Goal: Transaction & Acquisition: Purchase product/service

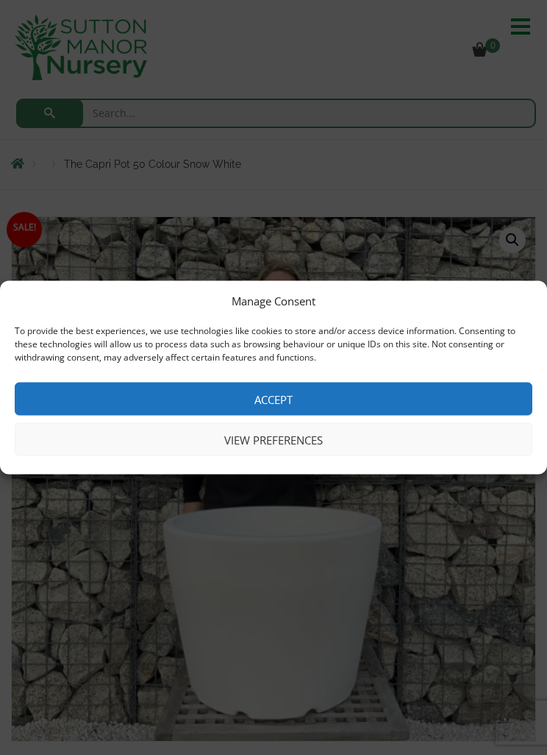
click at [282, 395] on button "Accept" at bounding box center [274, 398] width 518 height 33
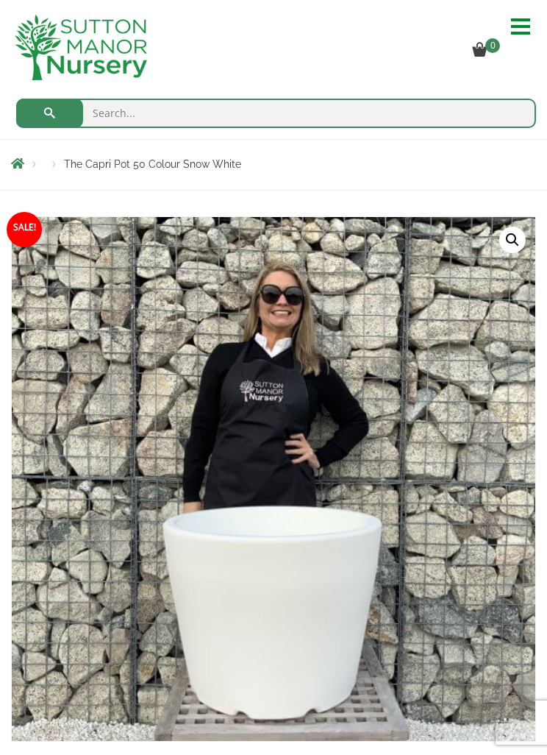
click at [118, 118] on input "search" at bounding box center [276, 113] width 520 height 29
type input "60x60cm pot for rose"
click at [49, 113] on button "submit" at bounding box center [49, 113] width 67 height 29
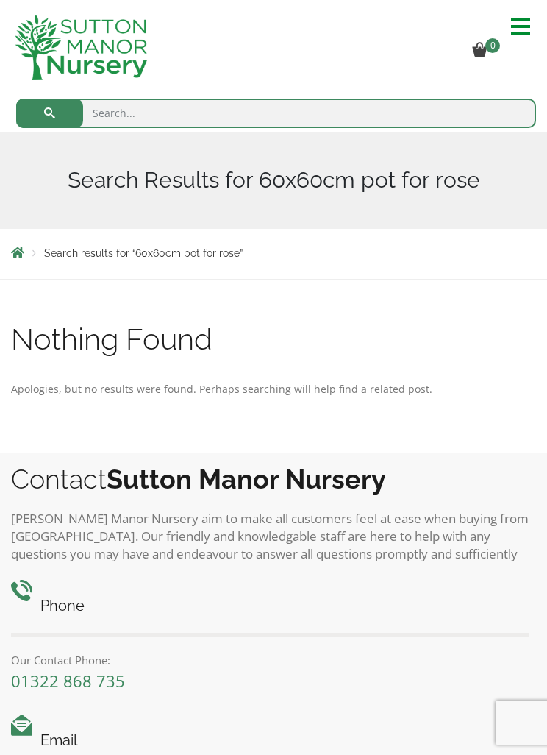
click at [124, 120] on input "search" at bounding box center [276, 113] width 520 height 29
type input "Pots"
click at [49, 113] on button "submit" at bounding box center [49, 113] width 67 height 29
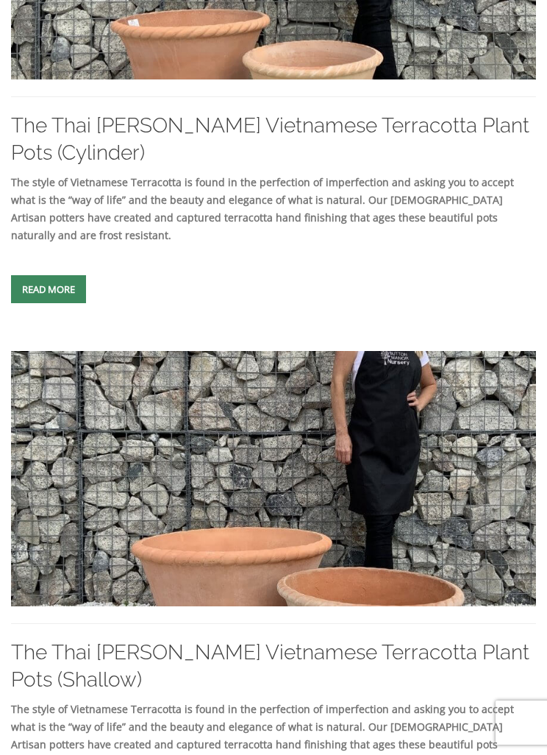
scroll to position [479, 0]
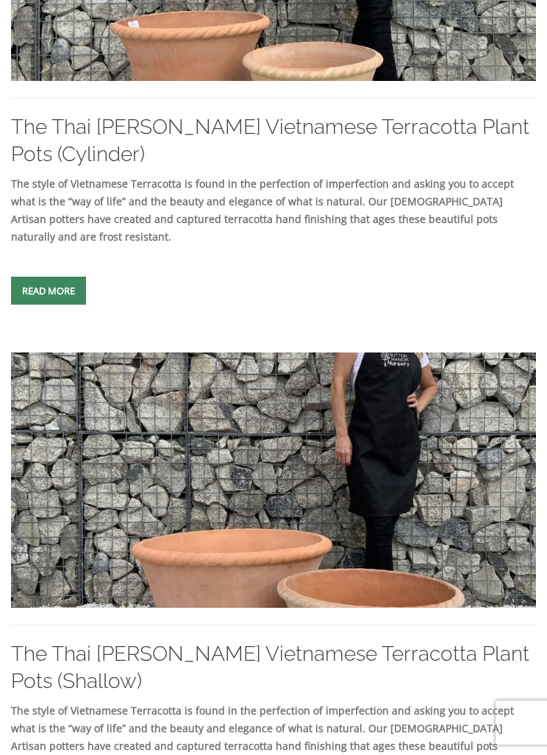
click at [49, 291] on span at bounding box center [49, 291] width 0 height 0
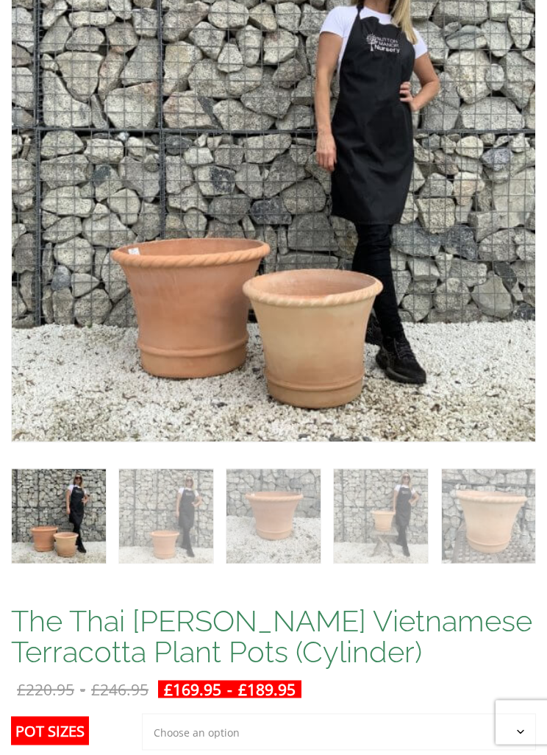
scroll to position [298, 0]
click at [522, 732] on select "Choose an option 2nd to Largest Pot In The Picture Largest pot In The Picture" at bounding box center [339, 731] width 394 height 37
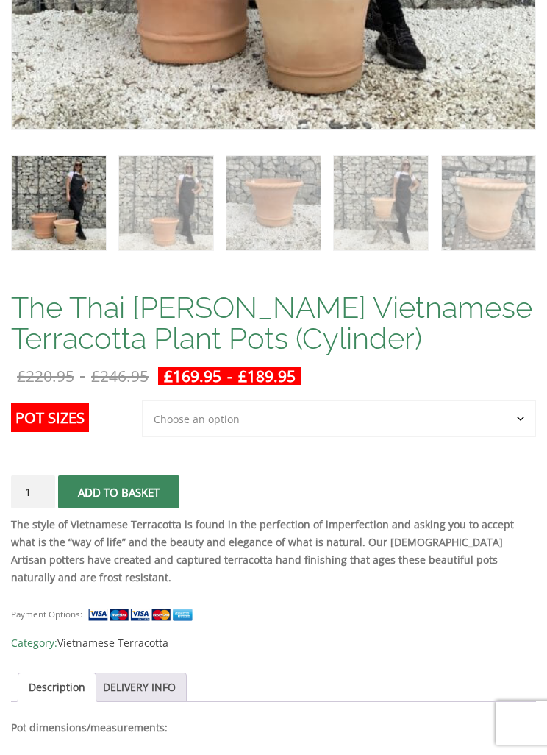
scroll to position [611, 0]
click at [531, 418] on select "Choose an option 2nd to Largest Pot In The Picture Largest pot In The Picture" at bounding box center [339, 419] width 394 height 37
select select "Largest pot In The Picture"
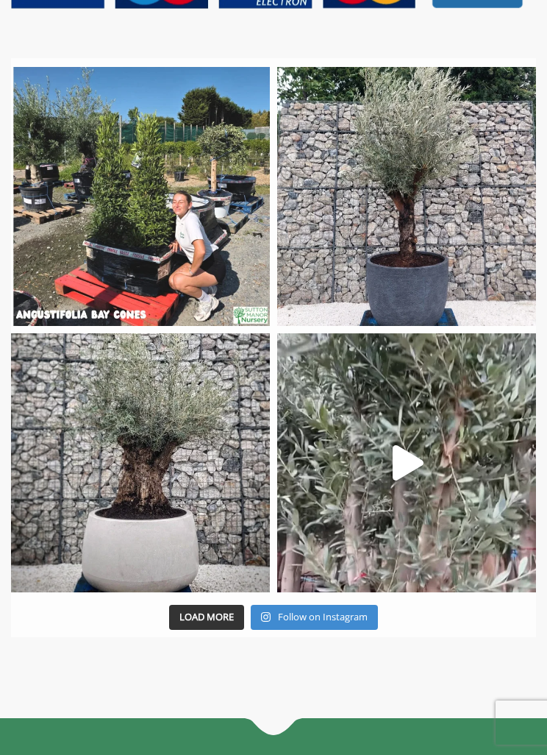
scroll to position [3288, 0]
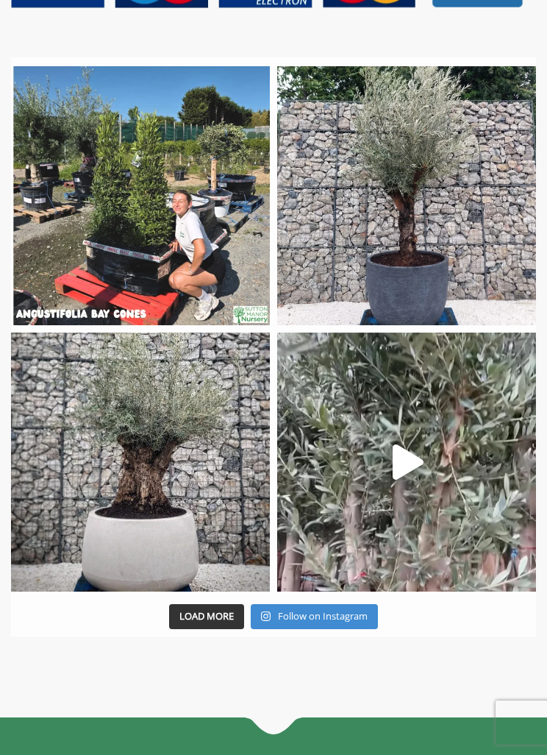
click at [420, 280] on img at bounding box center [406, 195] width 259 height 259
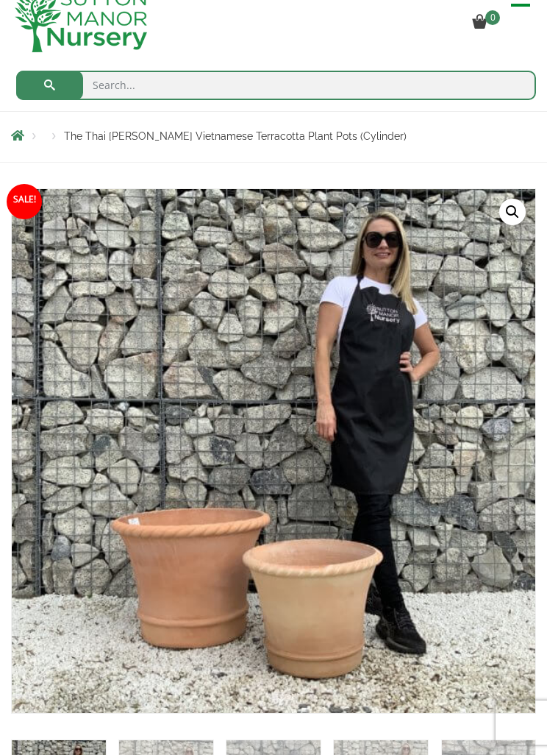
scroll to position [0, 0]
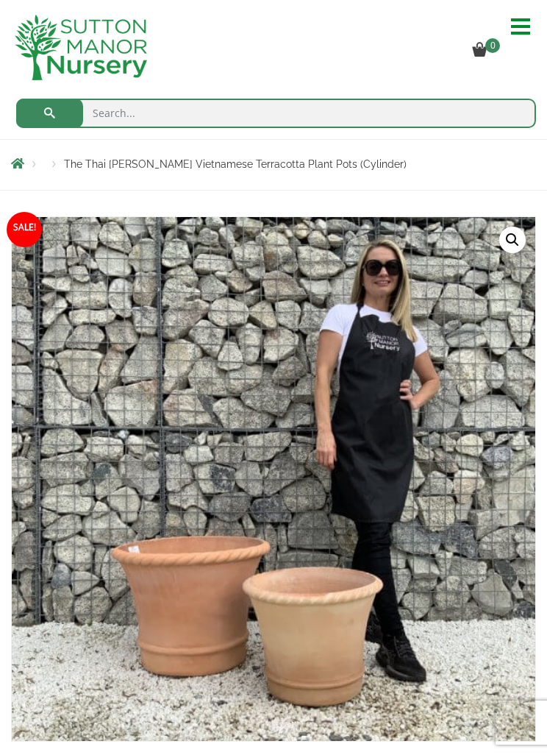
click at [115, 115] on input "search" at bounding box center [276, 113] width 520 height 29
type input "Pot"
click at [49, 113] on button "submit" at bounding box center [49, 113] width 67 height 29
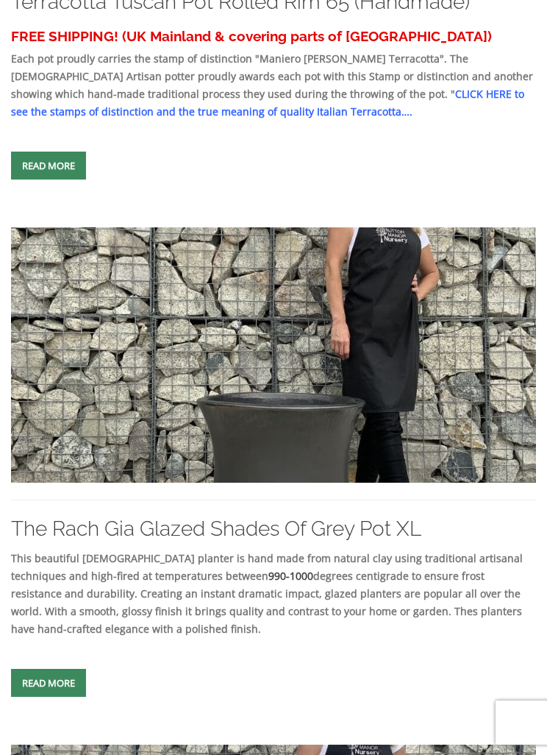
scroll to position [605, 0]
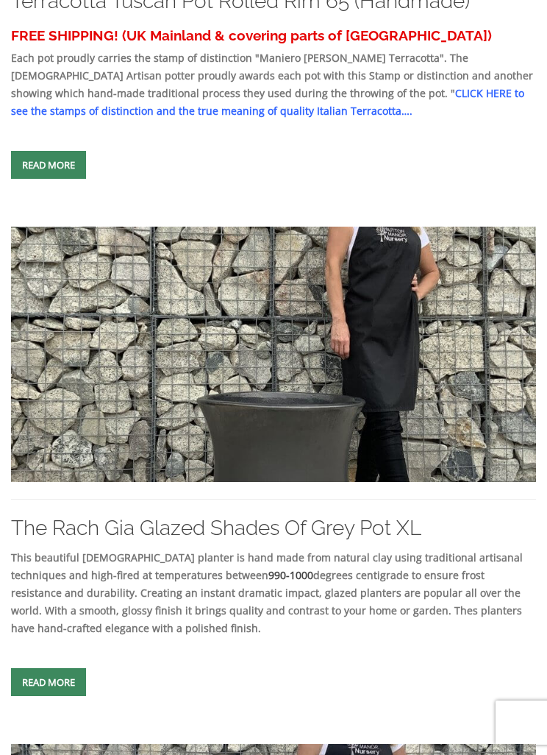
click at [49, 165] on span at bounding box center [49, 165] width 0 height 0
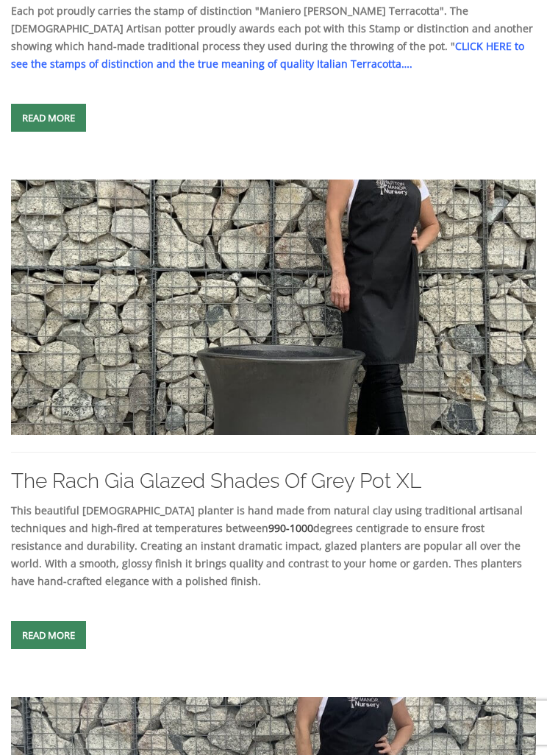
click at [49, 635] on span at bounding box center [49, 635] width 0 height 0
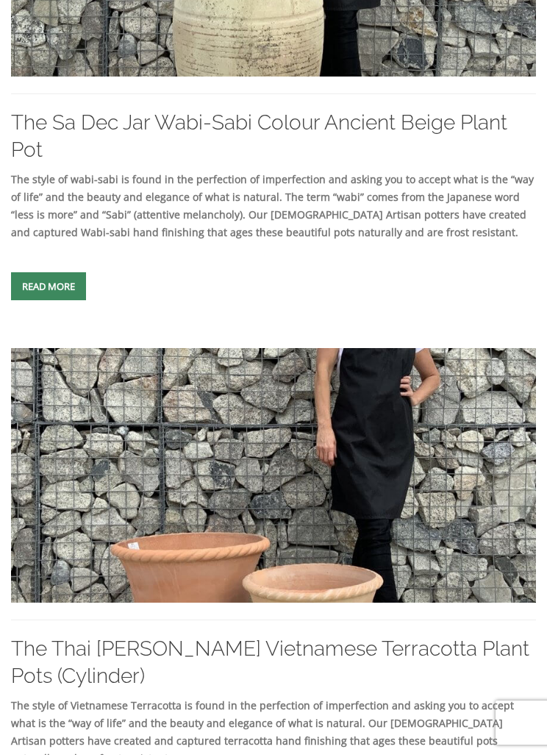
scroll to position [2026, 0]
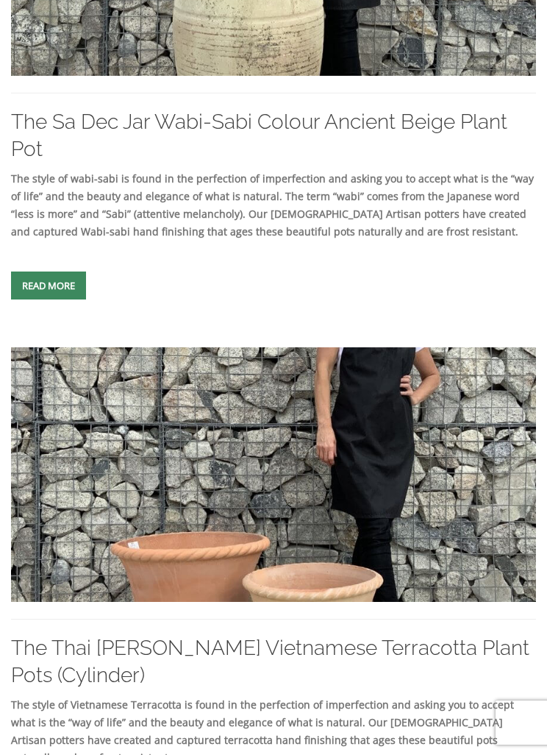
click at [49, 285] on span at bounding box center [49, 285] width 0 height 0
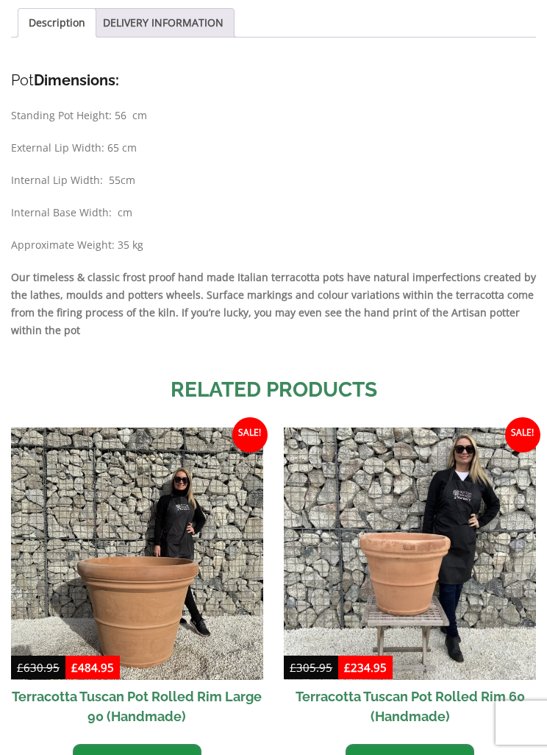
scroll to position [1253, 0]
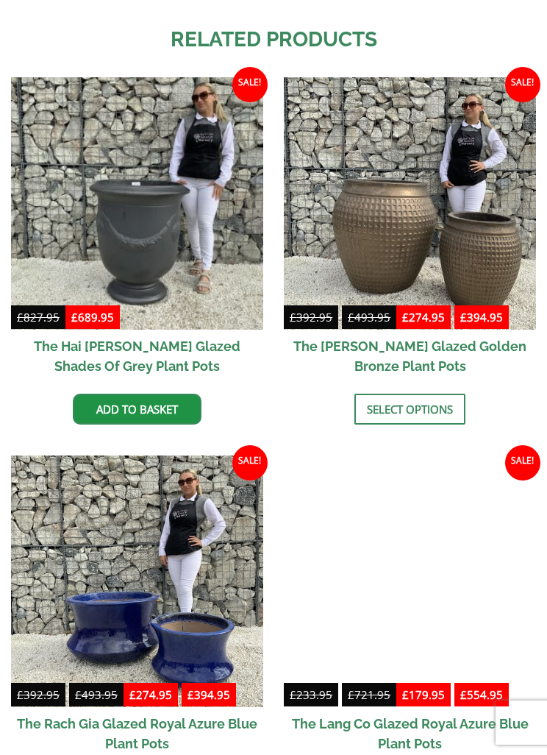
scroll to position [1603, 0]
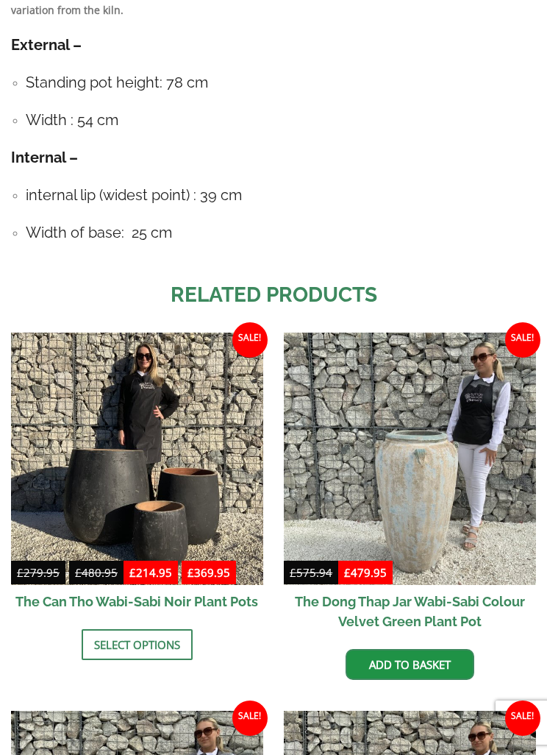
scroll to position [1376, 0]
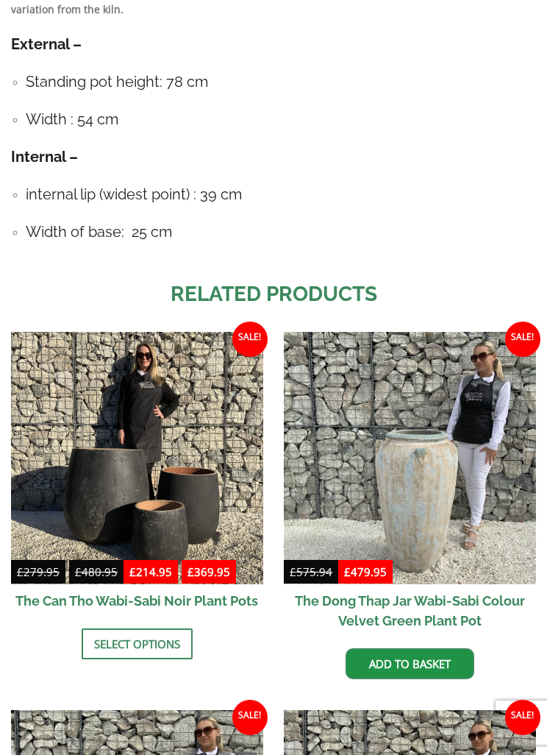
click at [153, 644] on link "Select options" at bounding box center [137, 643] width 111 height 31
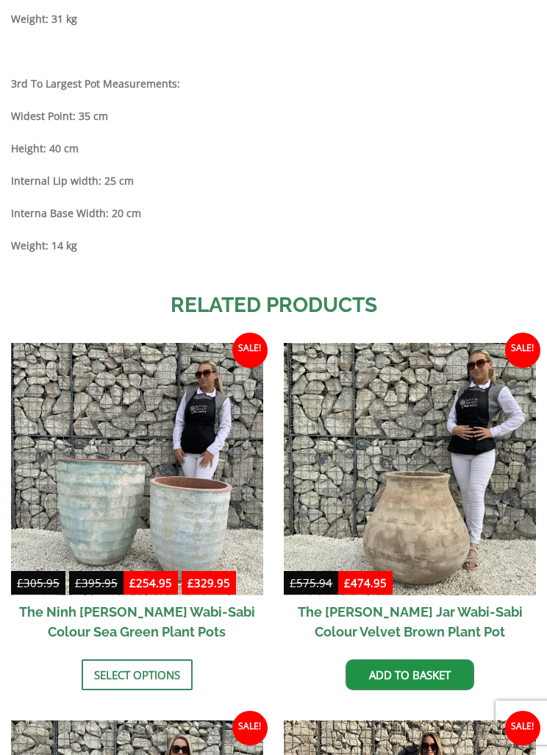
scroll to position [1735, 0]
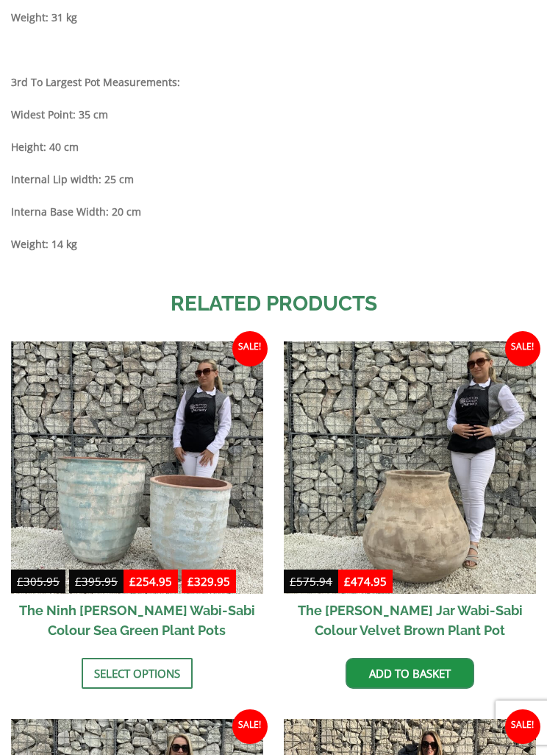
click at [148, 670] on link "Select options" at bounding box center [137, 673] width 111 height 31
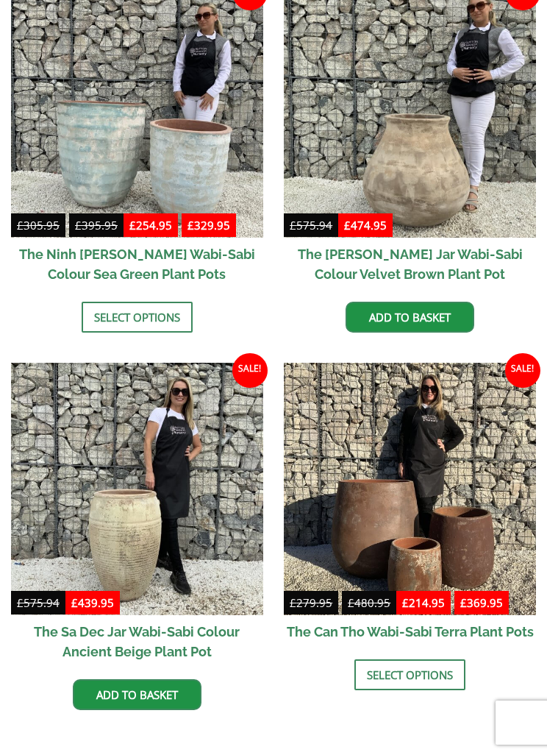
scroll to position [2090, 0]
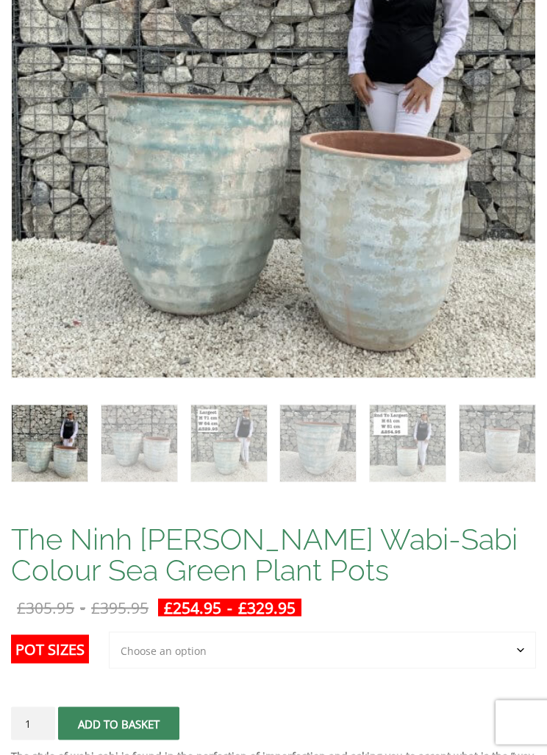
scroll to position [364, 0]
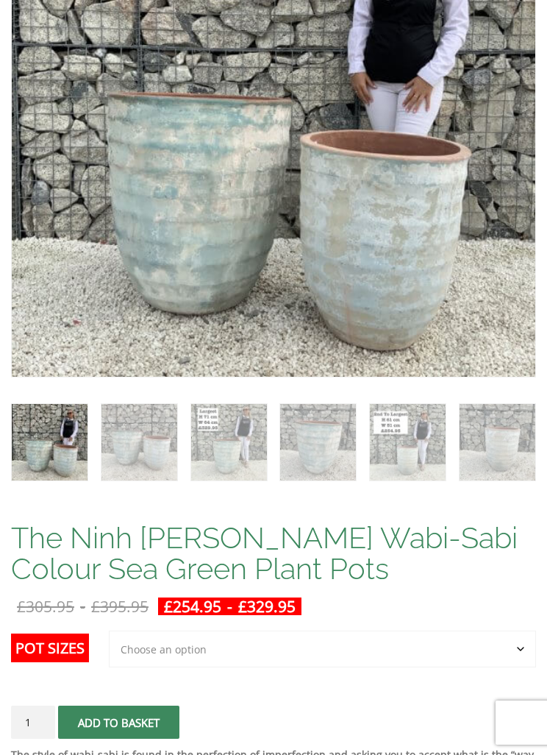
click at [522, 647] on select "Choose an option Click here to buy the 2nd to Largest Pot In The Picture Click …" at bounding box center [322, 648] width 427 height 37
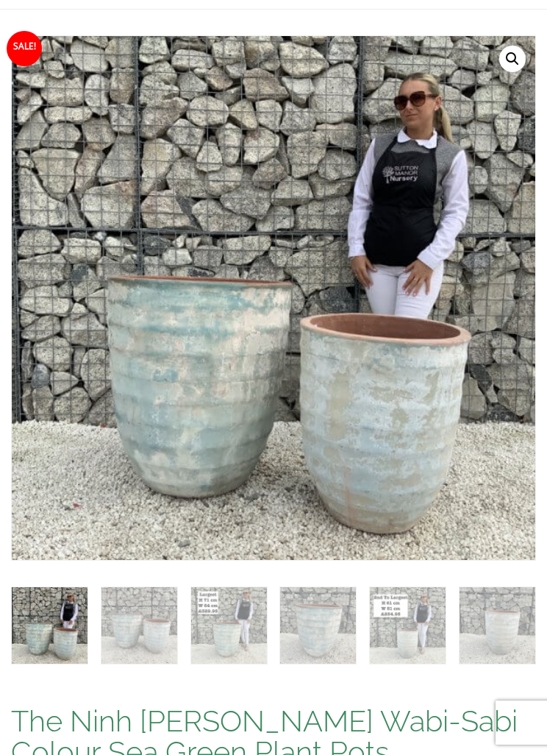
scroll to position [178, 0]
